Goal: Book appointment/travel/reservation

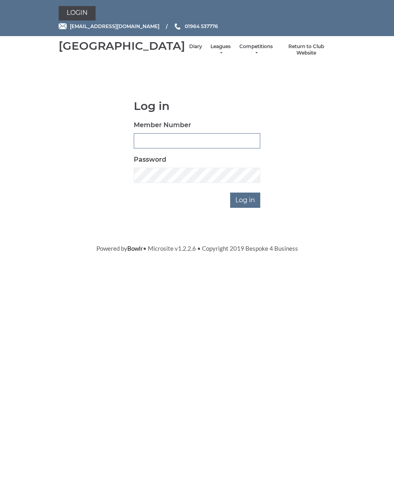
type input "0826"
click at [246, 208] on input "Log in" at bounding box center [245, 200] width 30 height 15
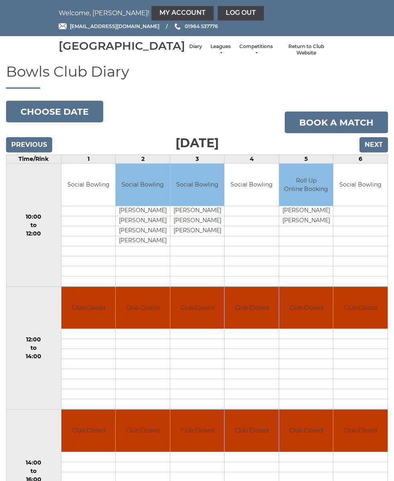
click at [17, 150] on input "Previous" at bounding box center [29, 144] width 46 height 15
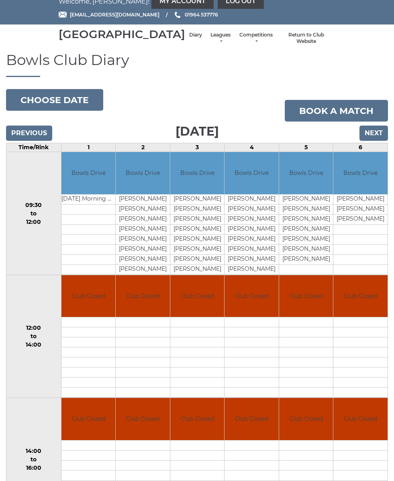
scroll to position [24, 0]
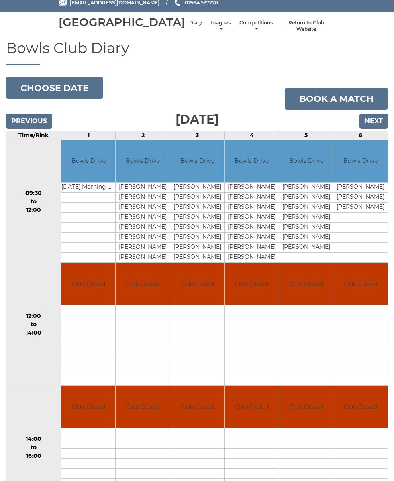
click at [2, 100] on div "Bowls Club Diary 2025-09-27 Choose date Book a match Saturday 27th September 20…" at bounding box center [197, 400] width 394 height 721
click at [29, 99] on button "Choose date" at bounding box center [54, 88] width 97 height 22
click at [151, 104] on div "Bowls Club Diary 2025-09-27 Choose date Book a match Saturday 27th September 20…" at bounding box center [197, 400] width 394 height 721
click at [26, 129] on input "Previous" at bounding box center [29, 121] width 46 height 15
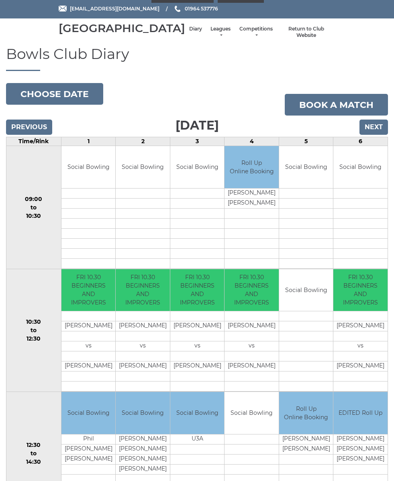
scroll to position [16, 0]
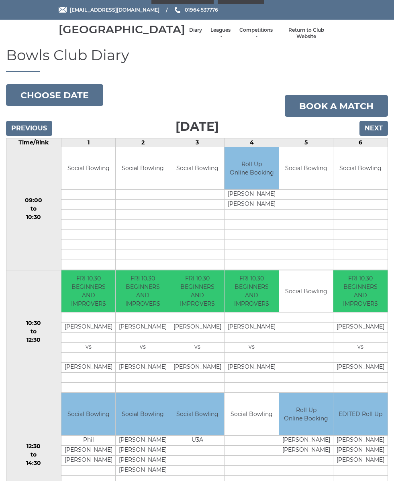
click at [370, 136] on input "Next" at bounding box center [373, 128] width 28 height 15
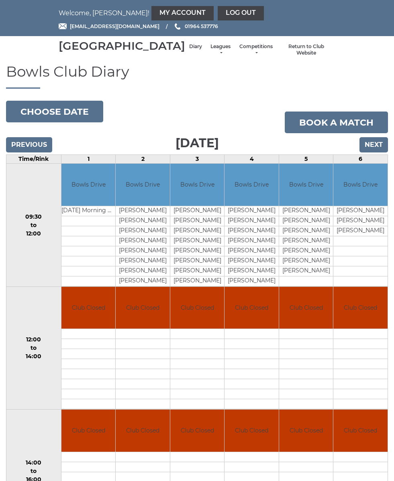
click at [20, 152] on input "Previous" at bounding box center [29, 144] width 46 height 15
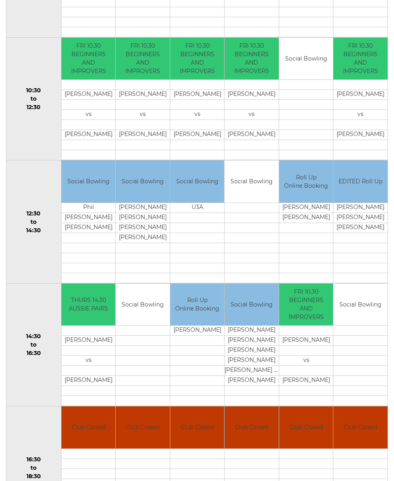
scroll to position [254, 0]
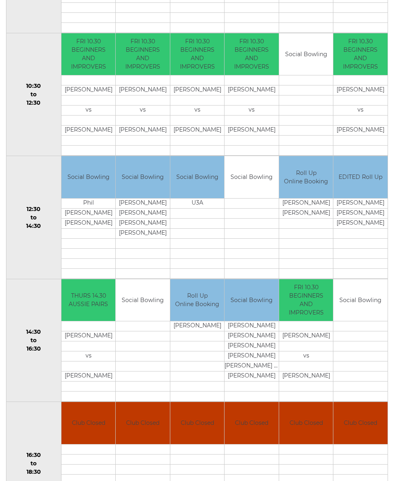
click at [38, 269] on td "12:30 to 14:30" at bounding box center [33, 217] width 55 height 123
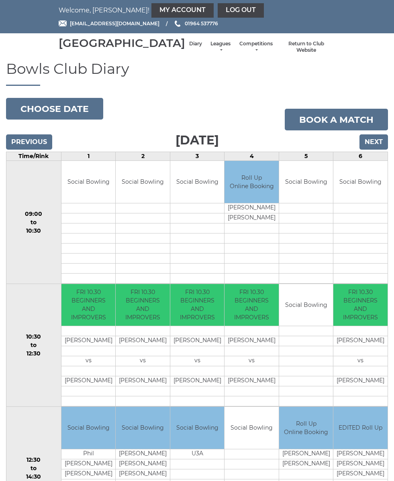
scroll to position [0, 0]
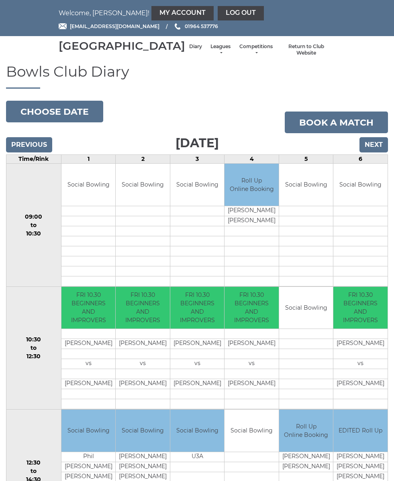
click at [381, 152] on input "Next" at bounding box center [373, 144] width 28 height 15
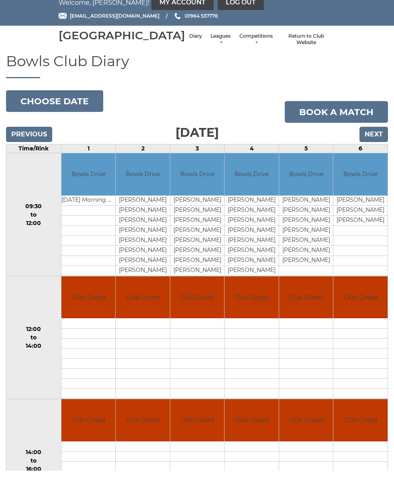
scroll to position [12, 0]
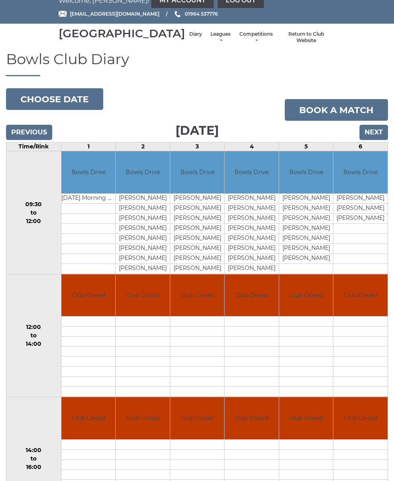
click at [380, 140] on input "Next" at bounding box center [373, 132] width 28 height 15
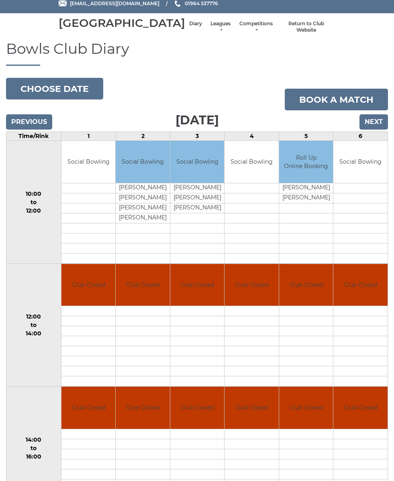
click at [379, 130] on input "Next" at bounding box center [373, 121] width 28 height 15
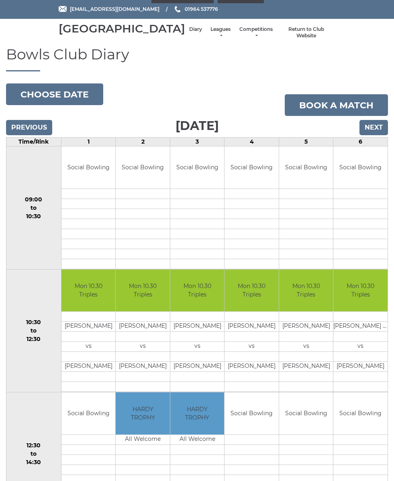
scroll to position [16, 0]
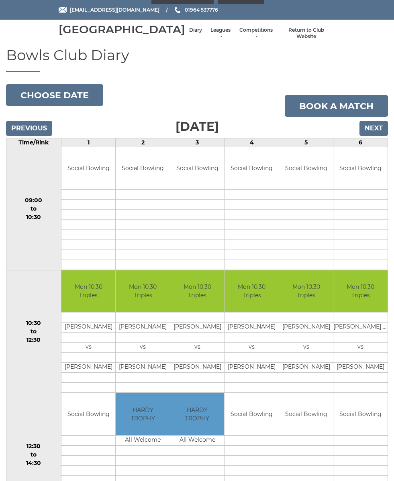
click at [28, 136] on input "Previous" at bounding box center [29, 128] width 46 height 15
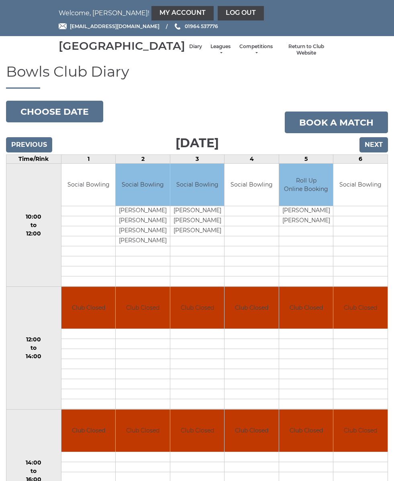
click at [28, 152] on input "Previous" at bounding box center [29, 144] width 46 height 15
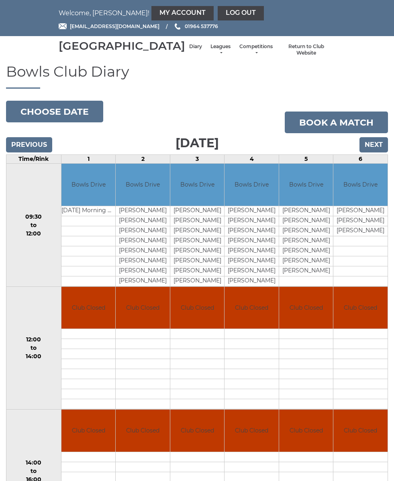
click at [29, 152] on input "Previous" at bounding box center [29, 144] width 46 height 15
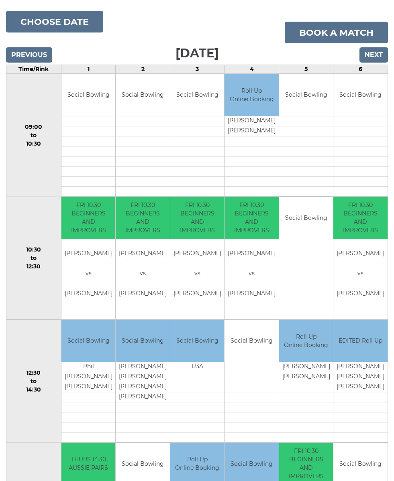
scroll to position [79, 0]
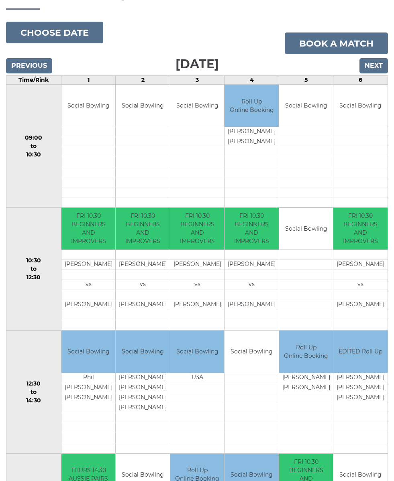
click at [378, 73] on input "Next" at bounding box center [373, 65] width 28 height 15
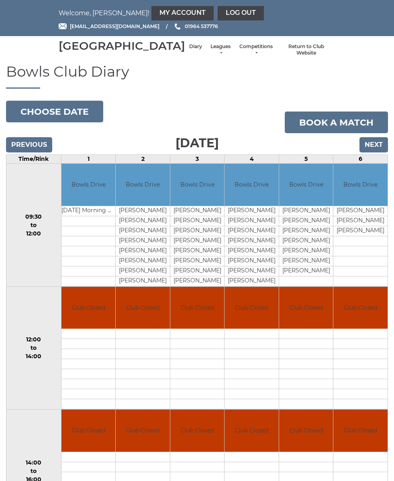
click at [385, 152] on input "Next" at bounding box center [373, 144] width 28 height 15
click at [381, 152] on input "Next" at bounding box center [373, 144] width 28 height 15
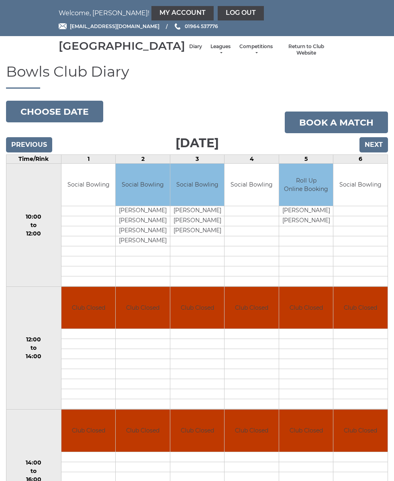
click at [372, 152] on input "Next" at bounding box center [373, 144] width 28 height 15
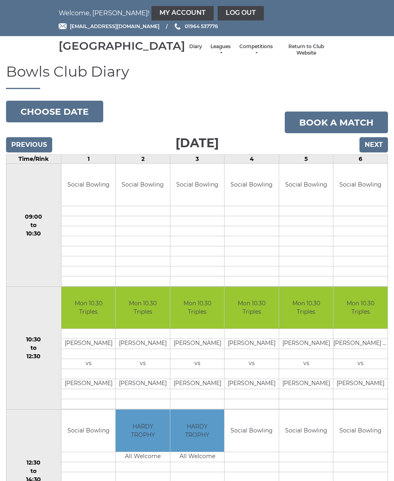
click at [372, 152] on input "Next" at bounding box center [373, 144] width 28 height 15
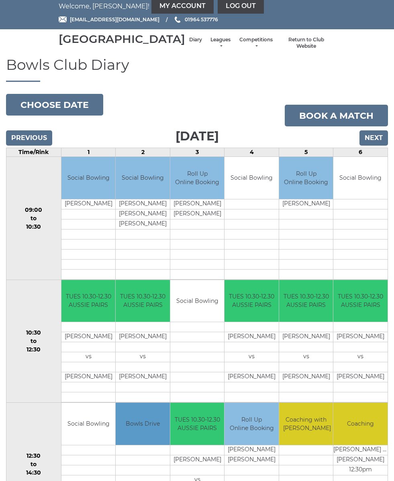
scroll to position [6, 0]
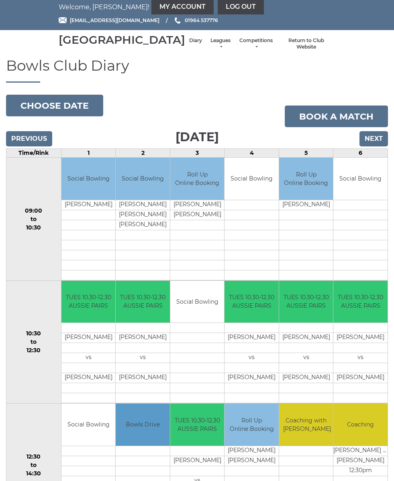
click at [372, 146] on input "Next" at bounding box center [373, 138] width 28 height 15
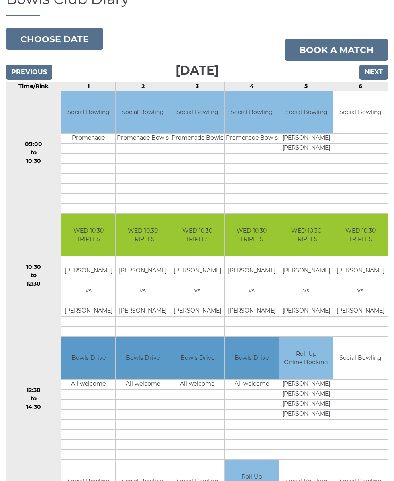
scroll to position [55, 0]
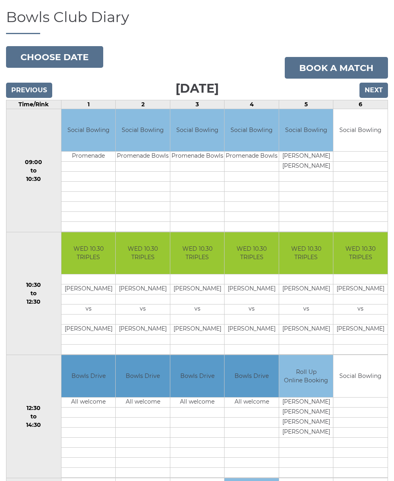
click at [381, 98] on input "Next" at bounding box center [373, 90] width 28 height 15
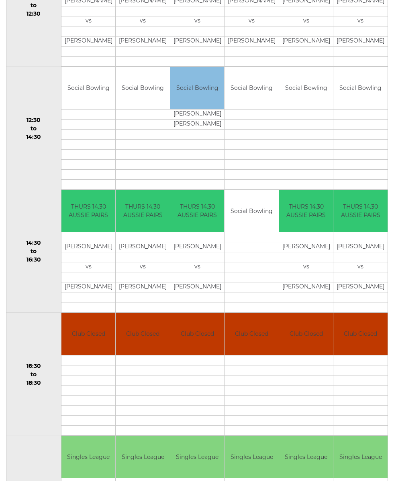
scroll to position [342, 0]
